Goal: Find specific page/section: Find specific page/section

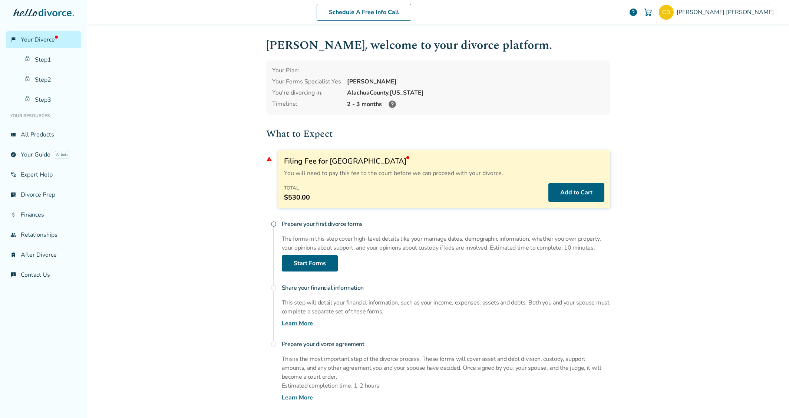
click at [37, 40] on span "Your Divorce" at bounding box center [39, 40] width 37 height 8
click at [31, 43] on span "Your Divorce" at bounding box center [39, 40] width 37 height 8
click at [46, 58] on link "Step 1" at bounding box center [50, 59] width 61 height 17
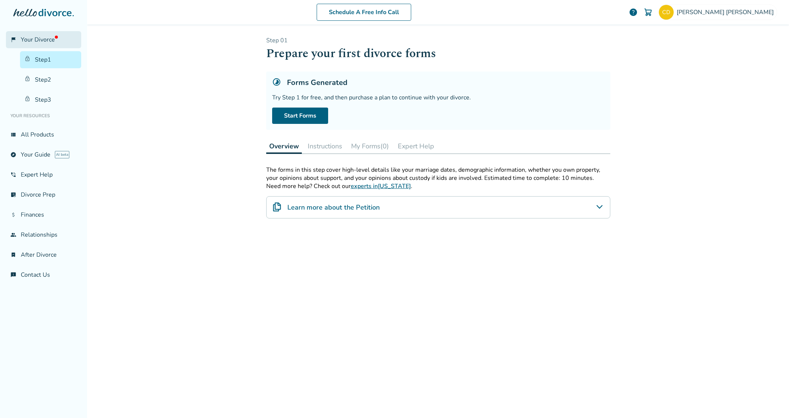
click at [49, 43] on span "Your Divorce" at bounding box center [39, 40] width 37 height 8
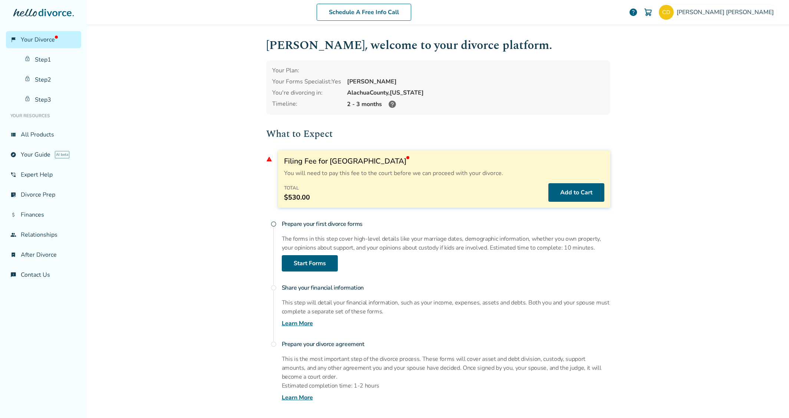
click at [41, 9] on icon at bounding box center [43, 12] width 60 height 7
click at [22, 13] on icon at bounding box center [43, 12] width 60 height 7
click at [57, 39] on link "flag_2 Your Divorce" at bounding box center [43, 39] width 75 height 17
click at [40, 33] on link "flag_2 Your Divorce" at bounding box center [43, 39] width 75 height 17
click at [58, 42] on link "flag_2 Your Divorce" at bounding box center [43, 39] width 75 height 17
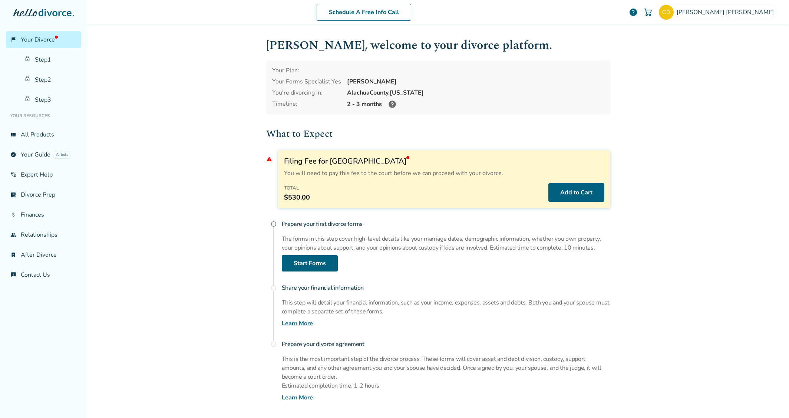
click at [33, 40] on span "Your Divorce" at bounding box center [39, 40] width 37 height 8
